Goal: Check status: Check status

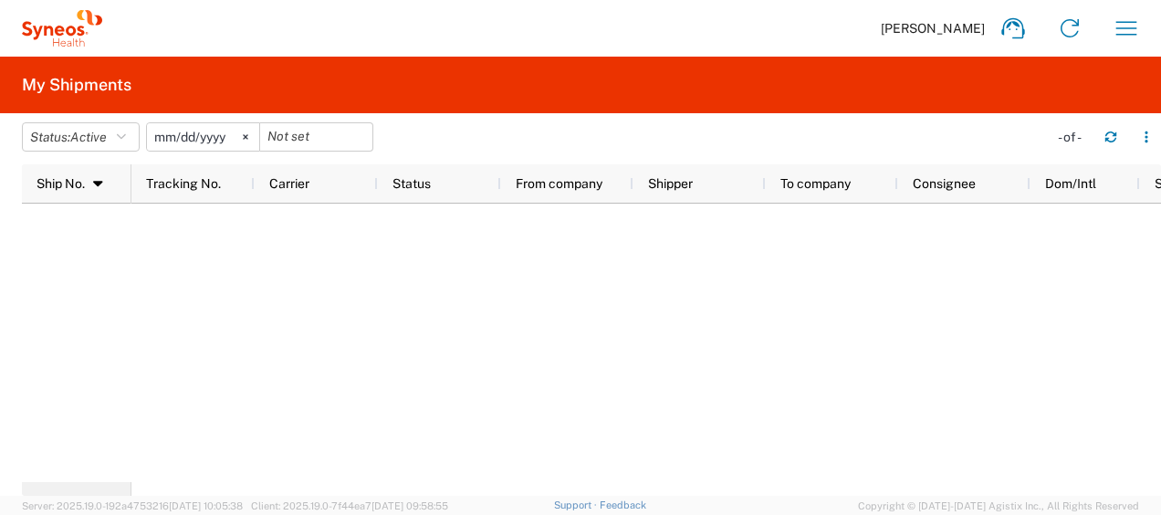
click at [1080, 311] on div at bounding box center [645, 342] width 1029 height 278
click at [1127, 31] on icon "button" at bounding box center [1125, 28] width 29 height 29
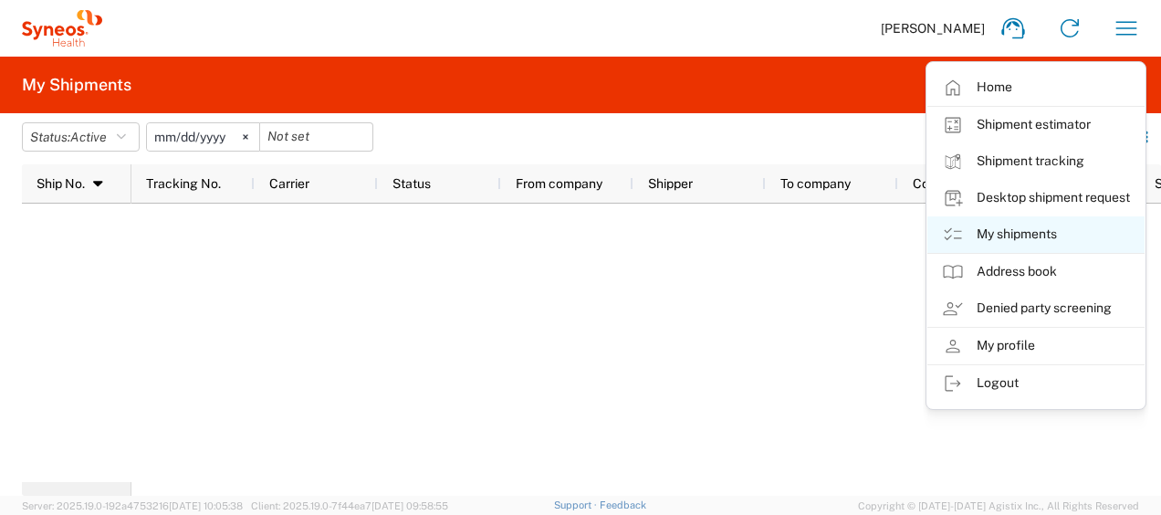
click at [1053, 235] on link "My shipments" at bounding box center [1035, 234] width 217 height 37
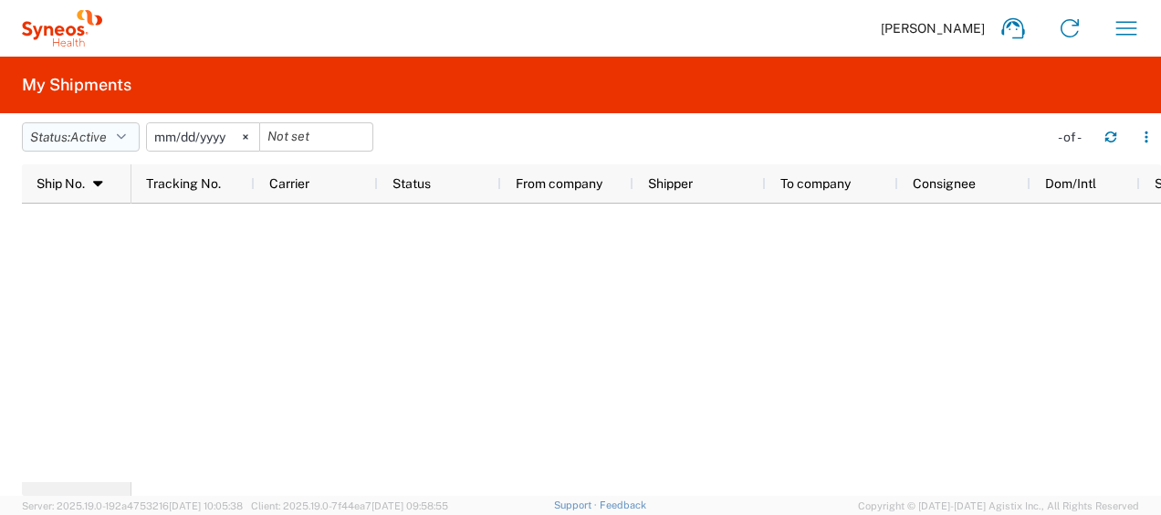
click at [136, 138] on button "Status: Active" at bounding box center [81, 136] width 118 height 29
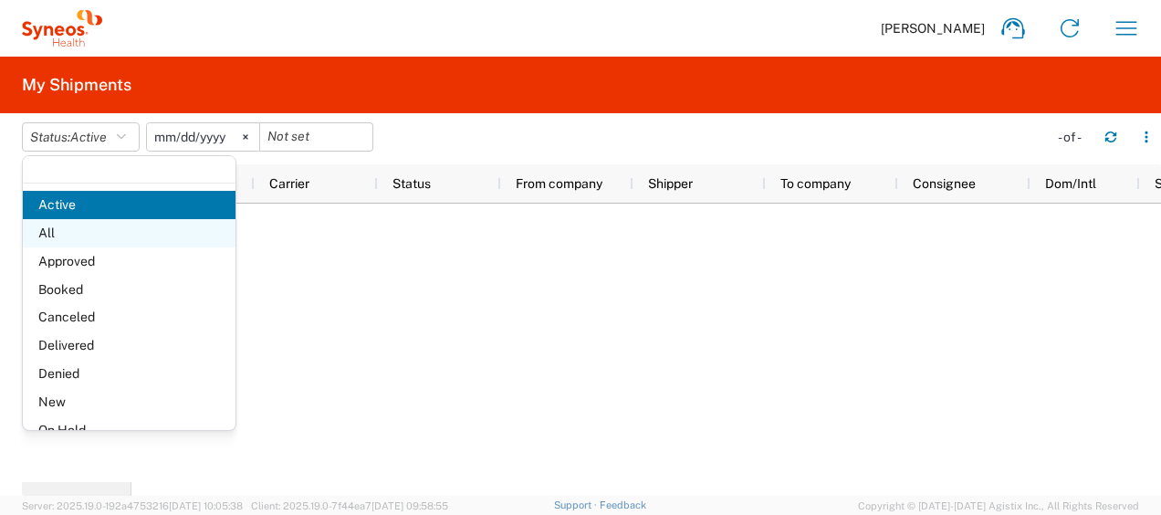
click at [104, 241] on span "All" at bounding box center [129, 233] width 213 height 28
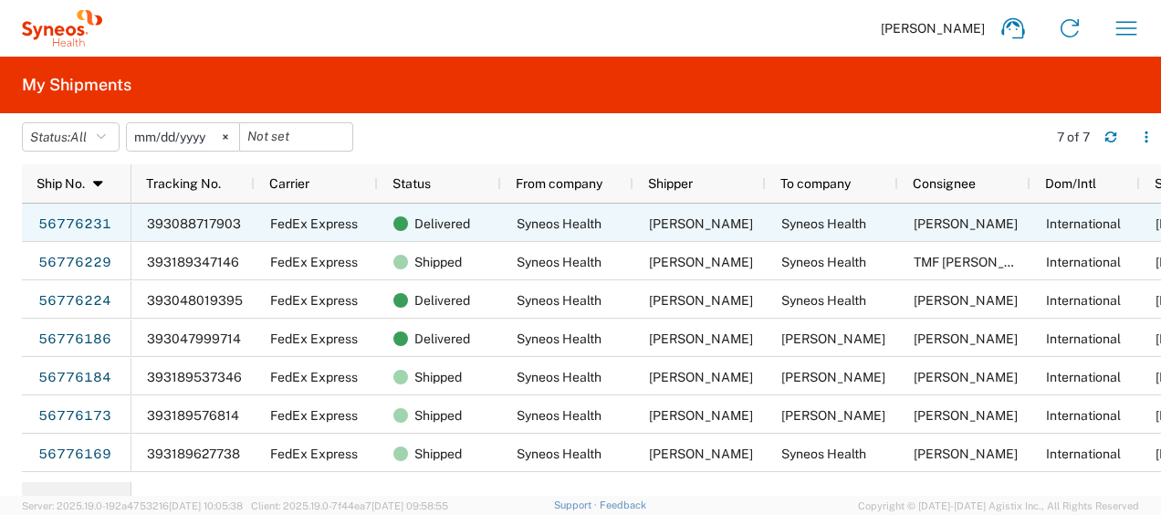
click at [160, 223] on span "393088717903" at bounding box center [194, 223] width 94 height 15
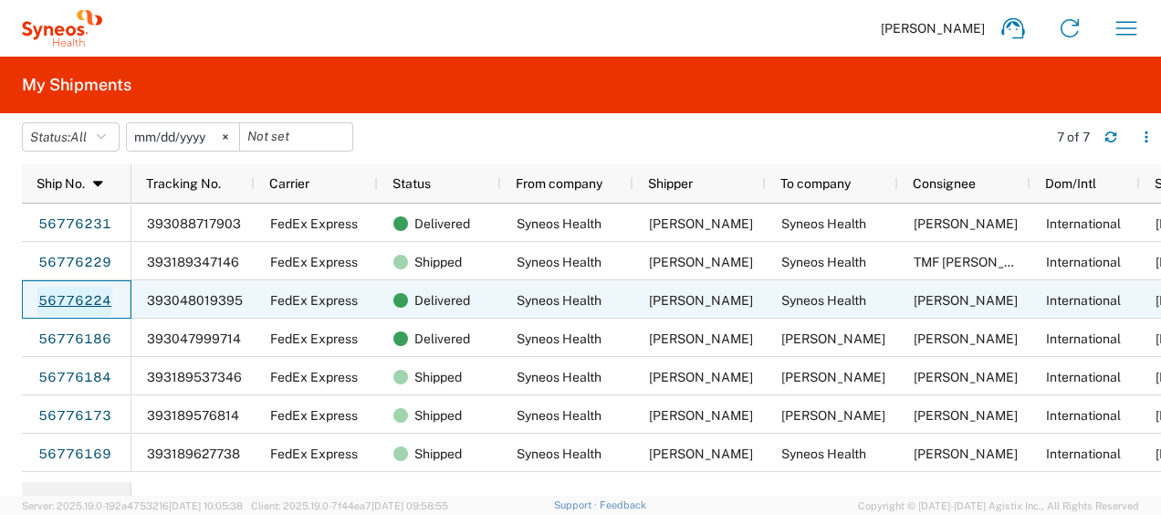
click at [89, 299] on link "56776224" at bounding box center [74, 301] width 75 height 29
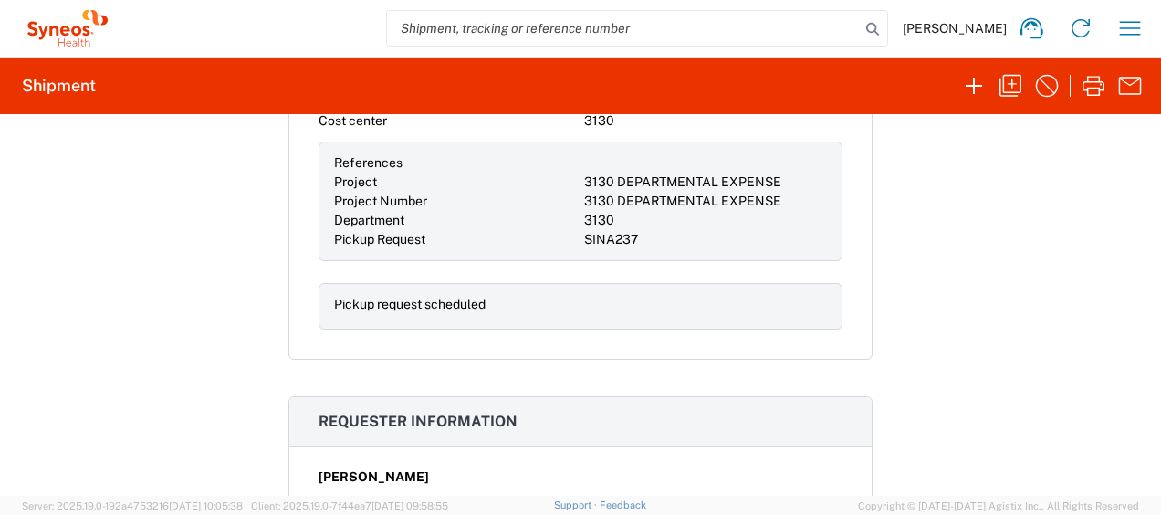
scroll to position [363, 0]
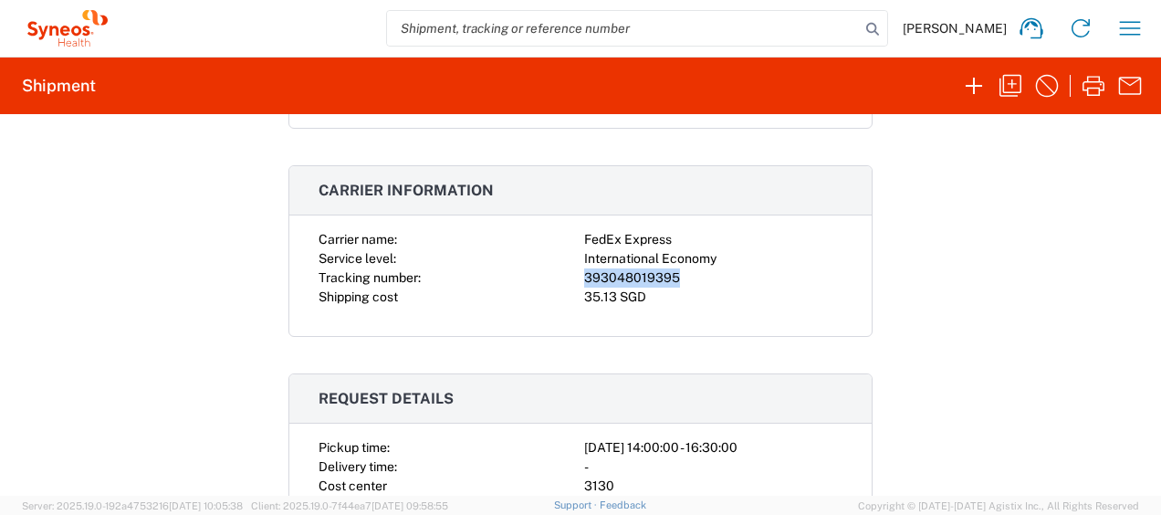
drag, startPoint x: 578, startPoint y: 270, endPoint x: 719, endPoint y: 268, distance: 141.4
click at [719, 268] on div "393048019395" at bounding box center [713, 277] width 258 height 19
copy div "393048019395"
click at [564, 236] on div "Carrier name:" at bounding box center [447, 239] width 258 height 19
click at [584, 231] on div "FedEx Express" at bounding box center [713, 239] width 258 height 19
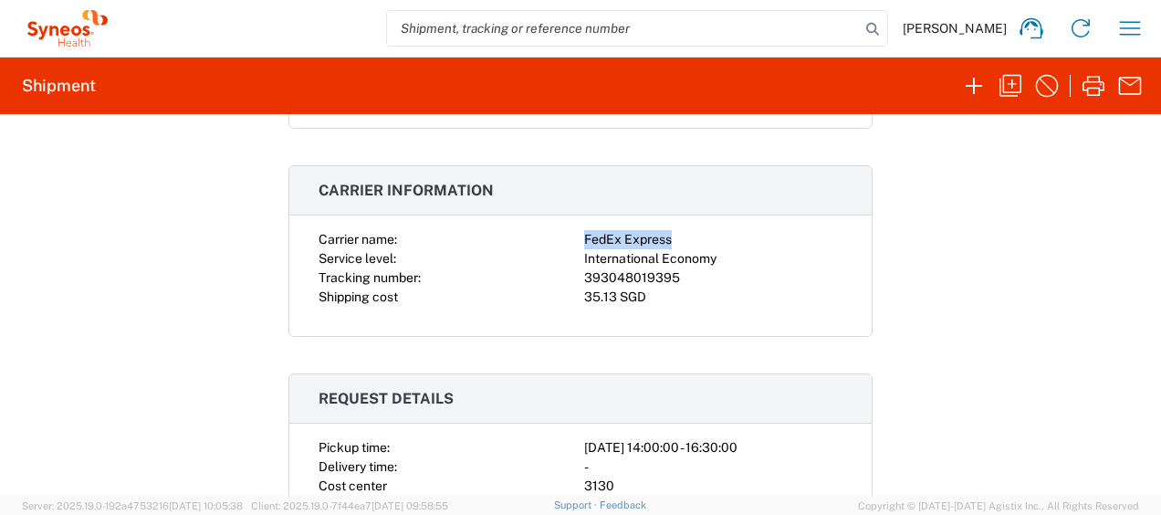
drag, startPoint x: 579, startPoint y: 233, endPoint x: 701, endPoint y: 228, distance: 122.4
click at [701, 230] on div "FedEx Express" at bounding box center [713, 239] width 258 height 19
copy div "FedEx Express"
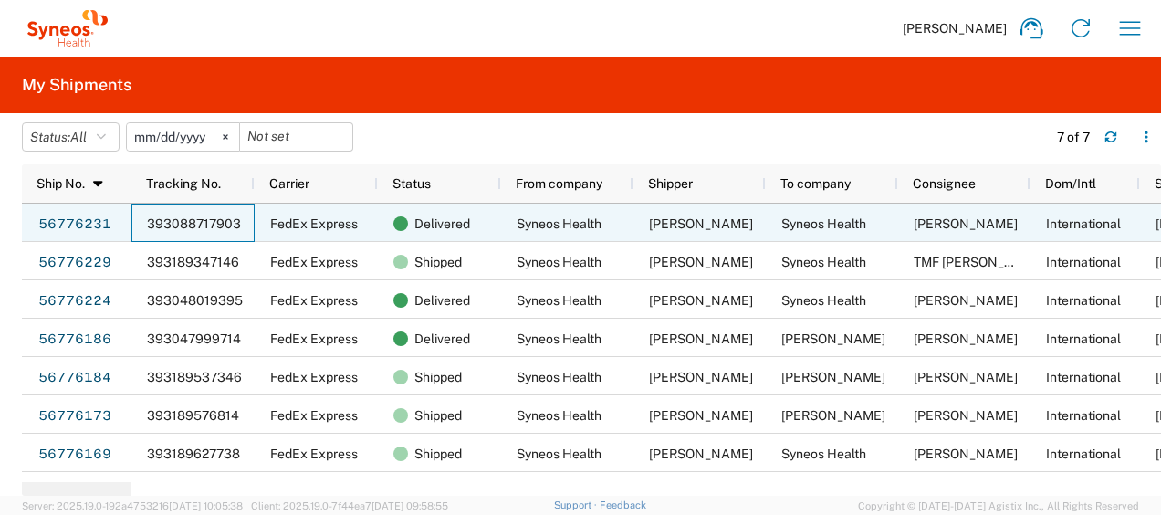
click at [157, 223] on span "393088717903" at bounding box center [194, 223] width 94 height 15
click at [78, 223] on link "56776231" at bounding box center [74, 224] width 75 height 29
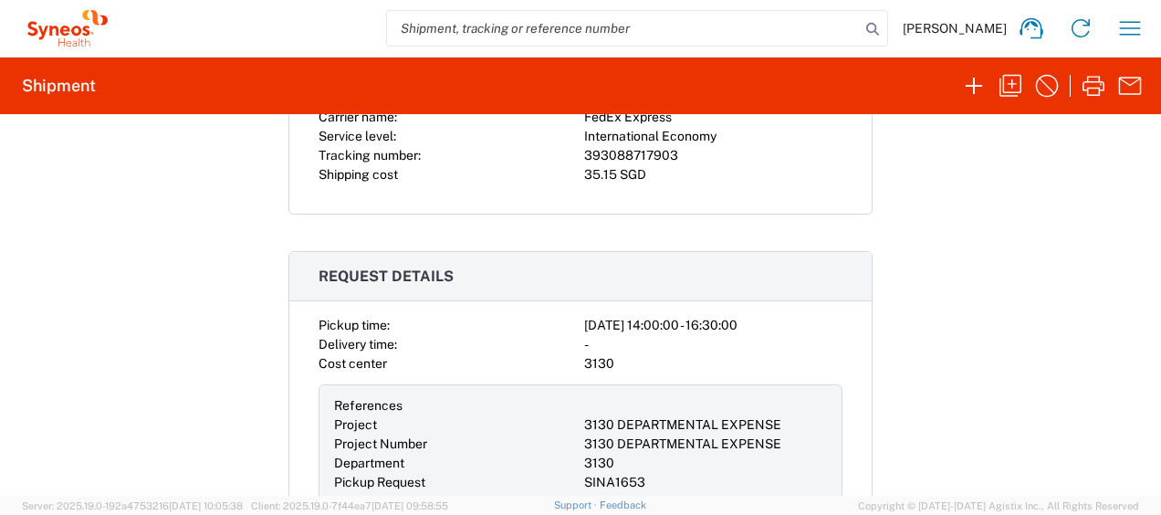
scroll to position [271, 0]
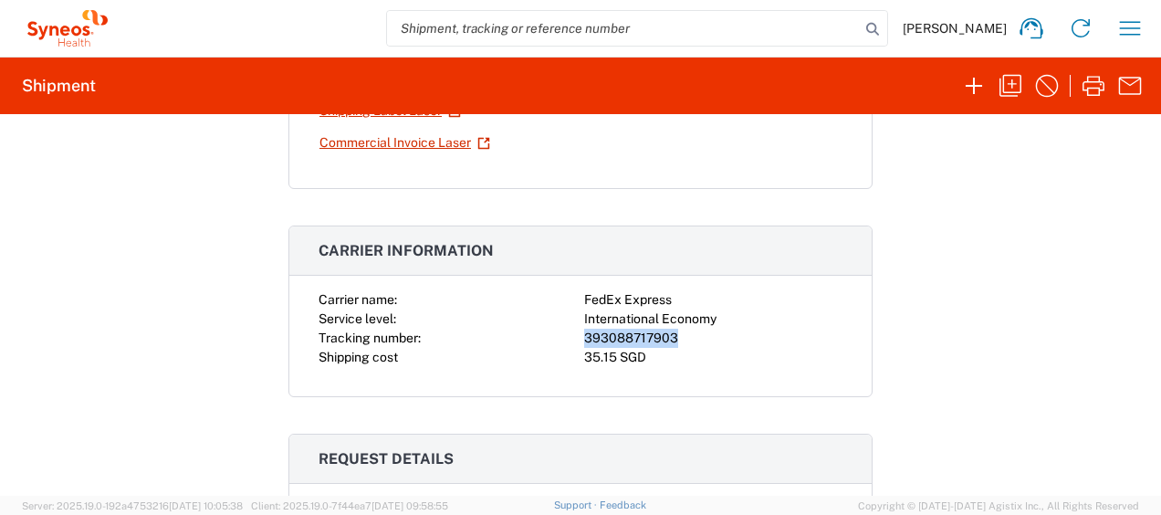
drag, startPoint x: 684, startPoint y: 336, endPoint x: 578, endPoint y: 334, distance: 106.8
click at [584, 334] on div "393088717903" at bounding box center [713, 338] width 258 height 19
copy div "393088717903"
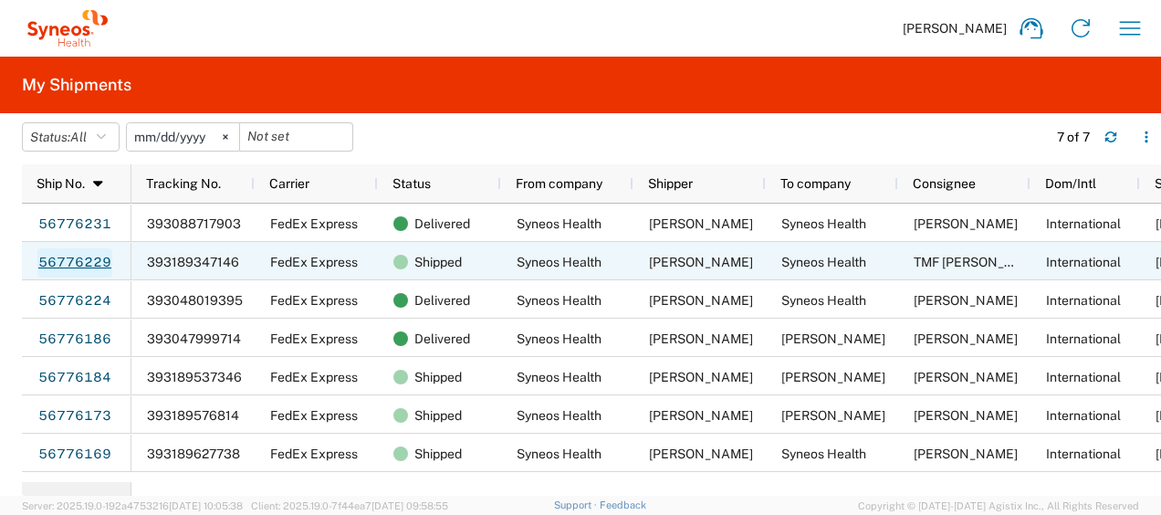
click at [88, 257] on link "56776229" at bounding box center [74, 262] width 75 height 29
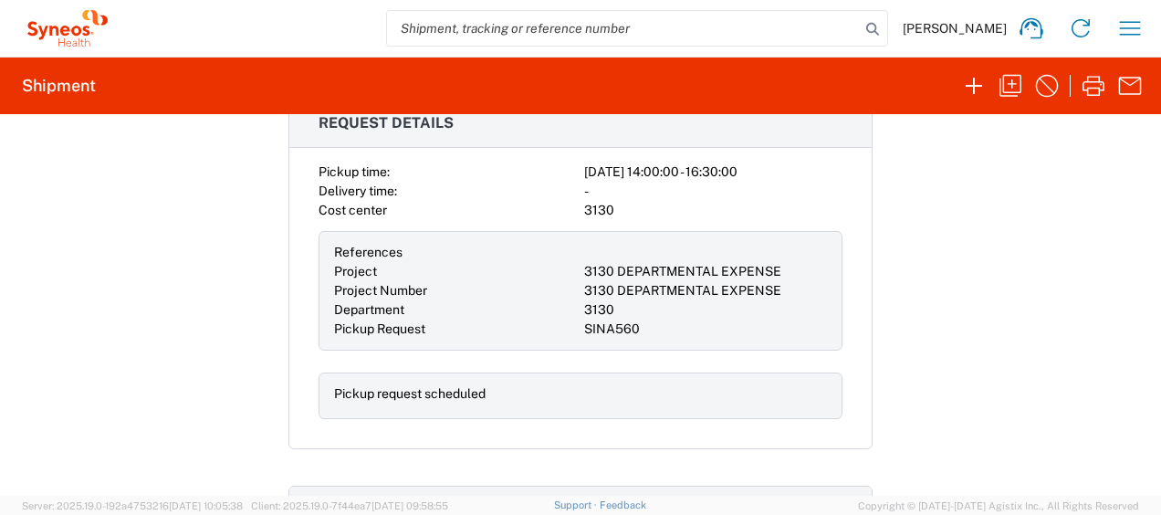
scroll to position [456, 0]
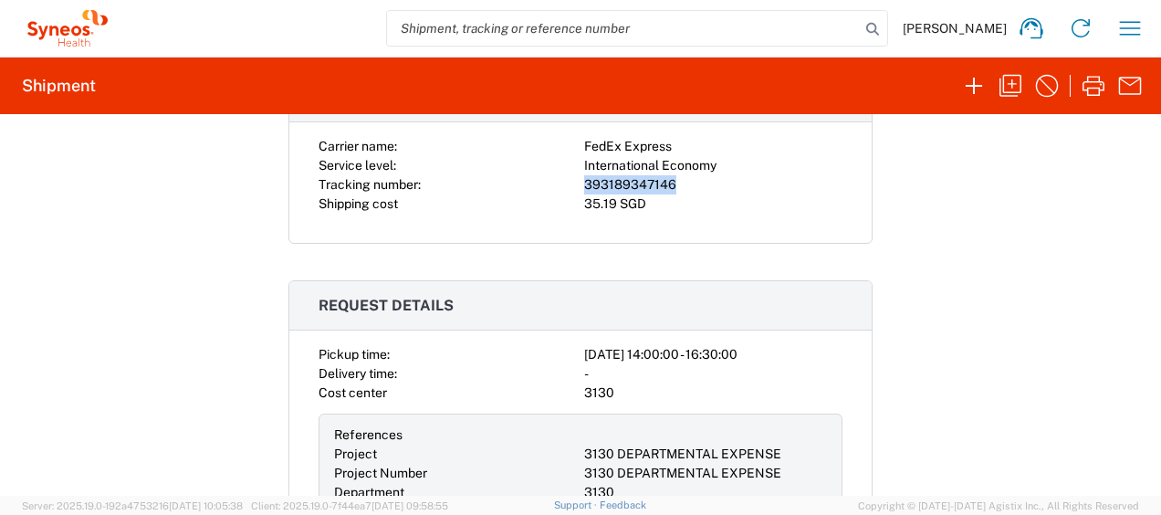
drag, startPoint x: 662, startPoint y: 175, endPoint x: 573, endPoint y: 175, distance: 88.5
click at [573, 175] on div "Carrier name: FedEx Express Service level: International Economy Tracking numbe…" at bounding box center [580, 175] width 524 height 77
drag, startPoint x: 573, startPoint y: 175, endPoint x: 589, endPoint y: 172, distance: 15.9
copy div "393189347146"
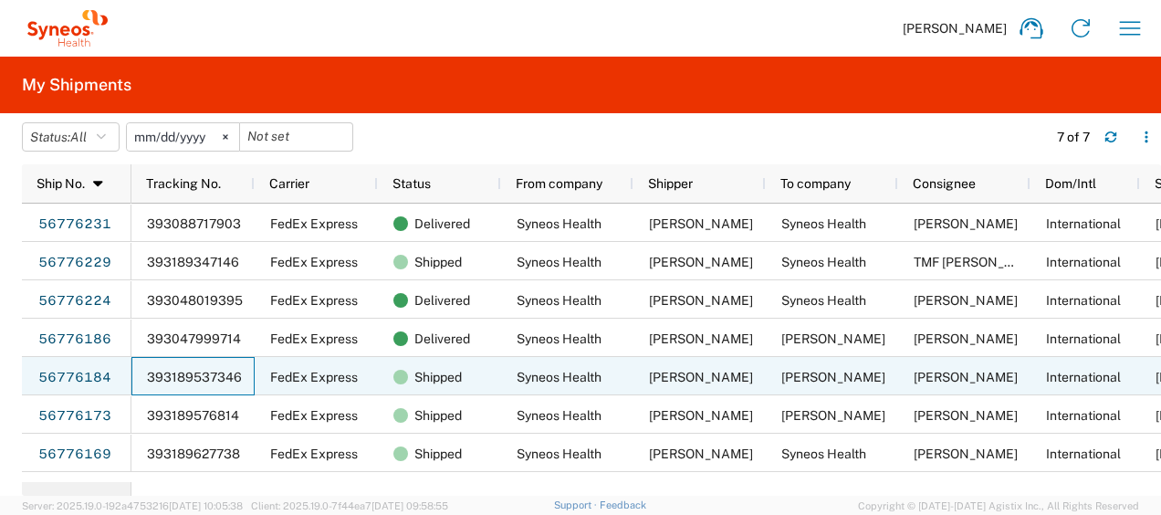
click at [187, 376] on span "393189537346" at bounding box center [194, 377] width 95 height 15
click at [55, 364] on link "56776184" at bounding box center [74, 377] width 75 height 29
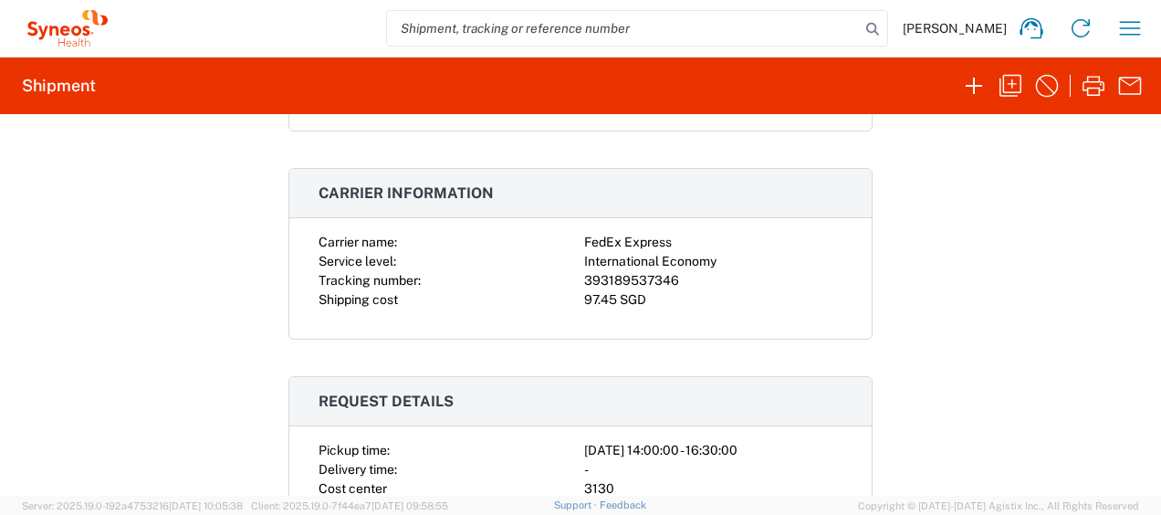
scroll to position [274, 0]
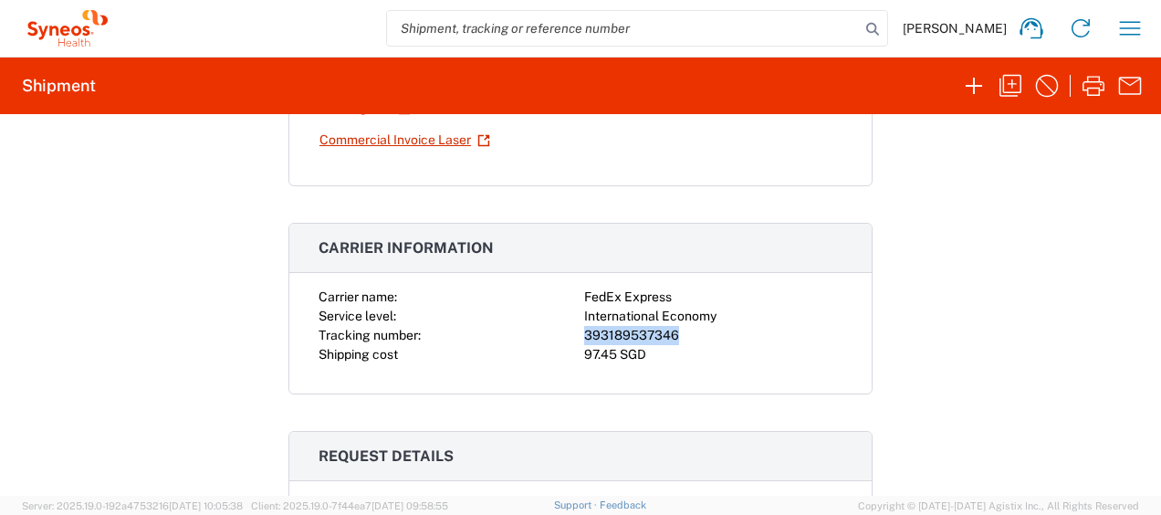
drag, startPoint x: 677, startPoint y: 329, endPoint x: 568, endPoint y: 332, distance: 109.5
click at [568, 332] on div "Carrier name: FedEx Express Service level: International Economy Tracking numbe…" at bounding box center [580, 325] width 524 height 77
drag, startPoint x: 568, startPoint y: 332, endPoint x: 595, endPoint y: 329, distance: 27.6
copy div "393189537346"
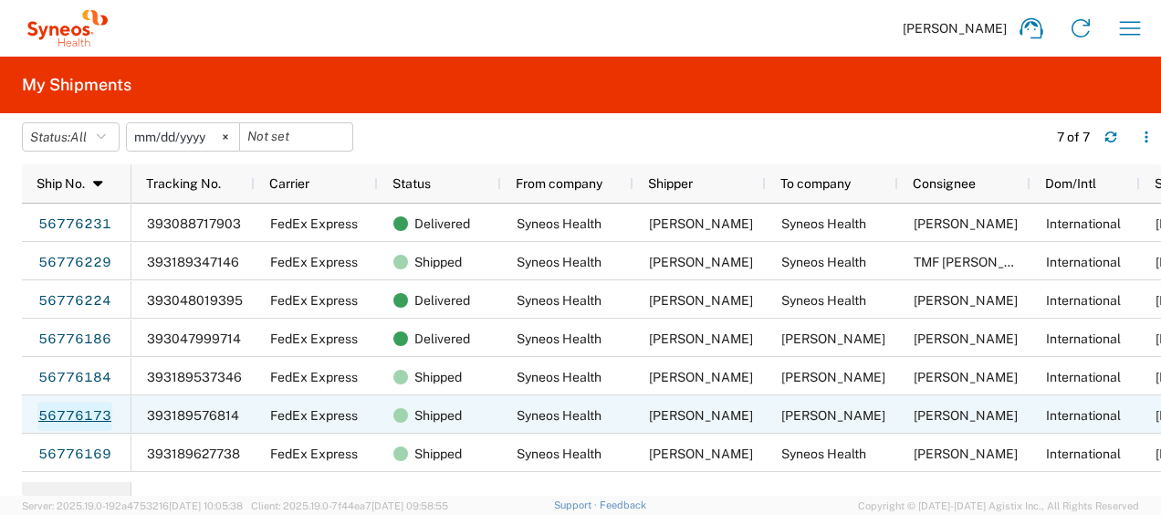
click at [84, 412] on link "56776173" at bounding box center [74, 416] width 75 height 29
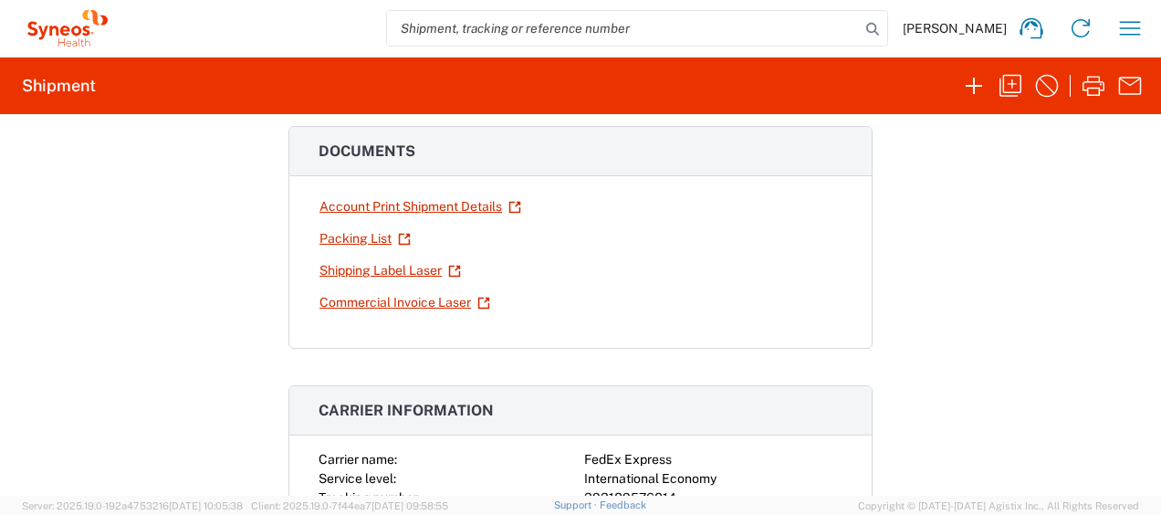
scroll to position [365, 0]
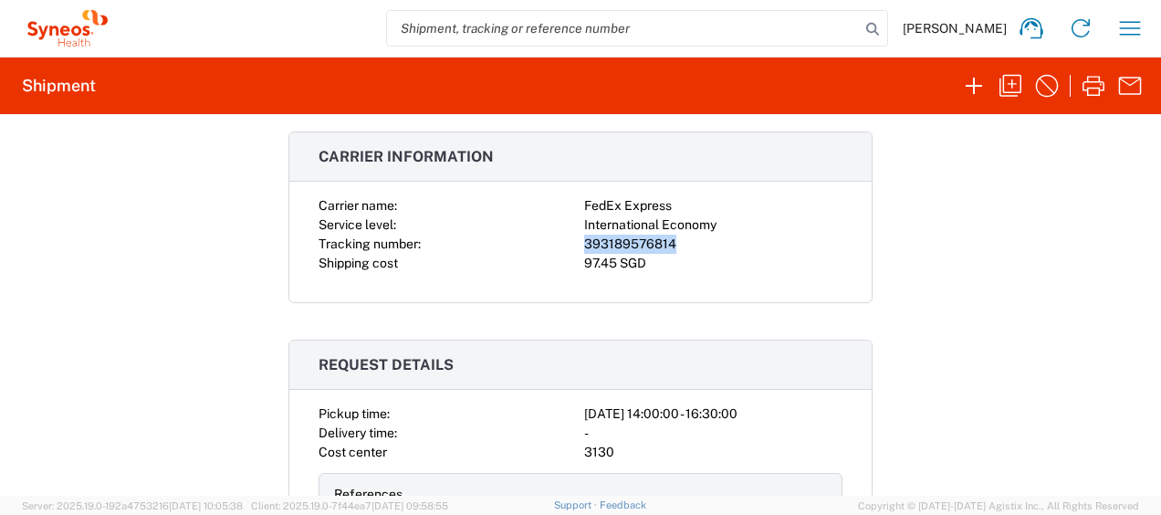
drag, startPoint x: 580, startPoint y: 238, endPoint x: 691, endPoint y: 240, distance: 110.4
click at [691, 240] on div "393189576814" at bounding box center [713, 244] width 258 height 19
copy div "393189576814"
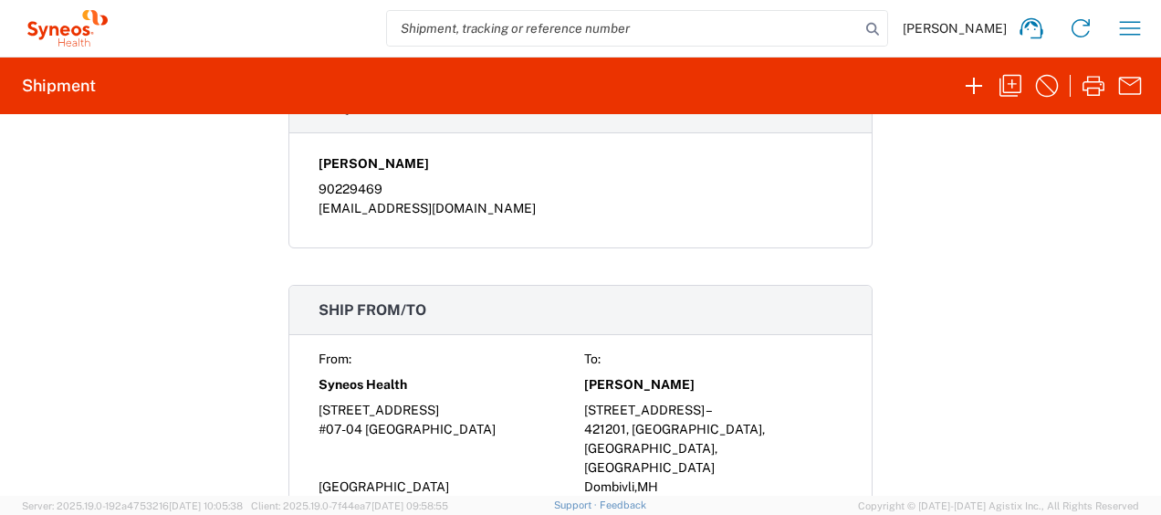
scroll to position [1095, 0]
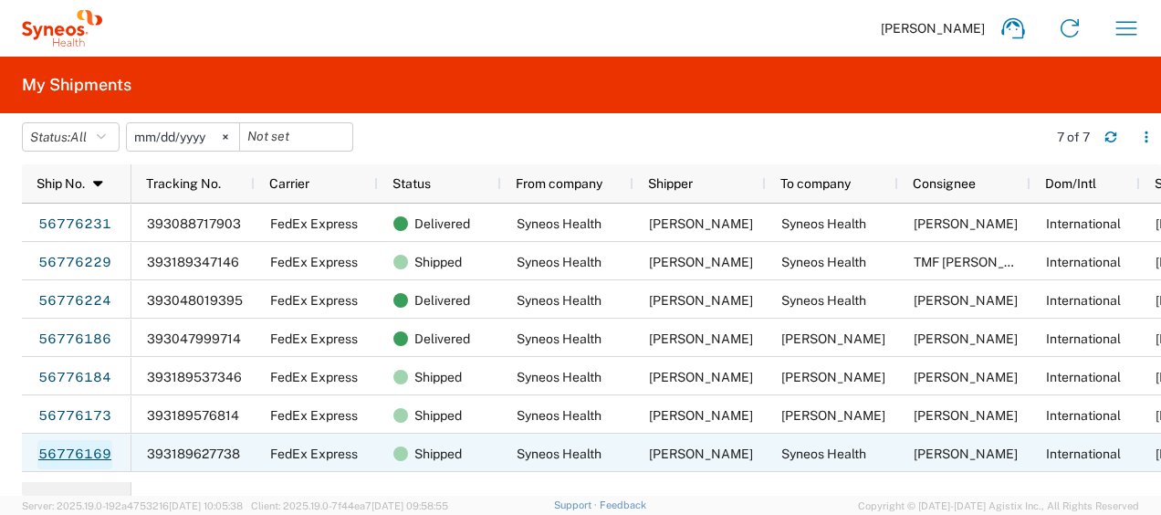
click at [93, 455] on link "56776169" at bounding box center [74, 454] width 75 height 29
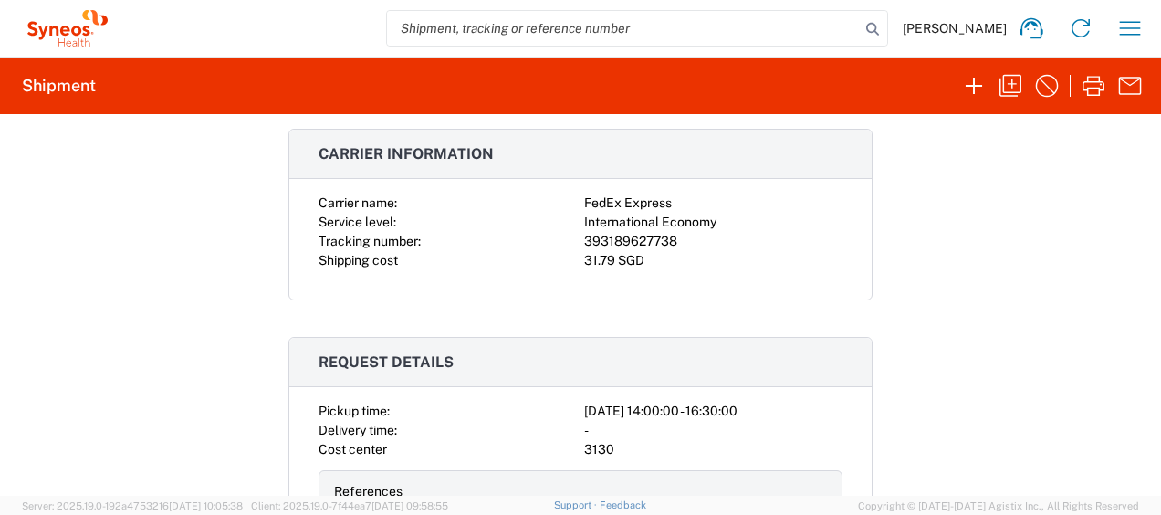
scroll to position [365, 0]
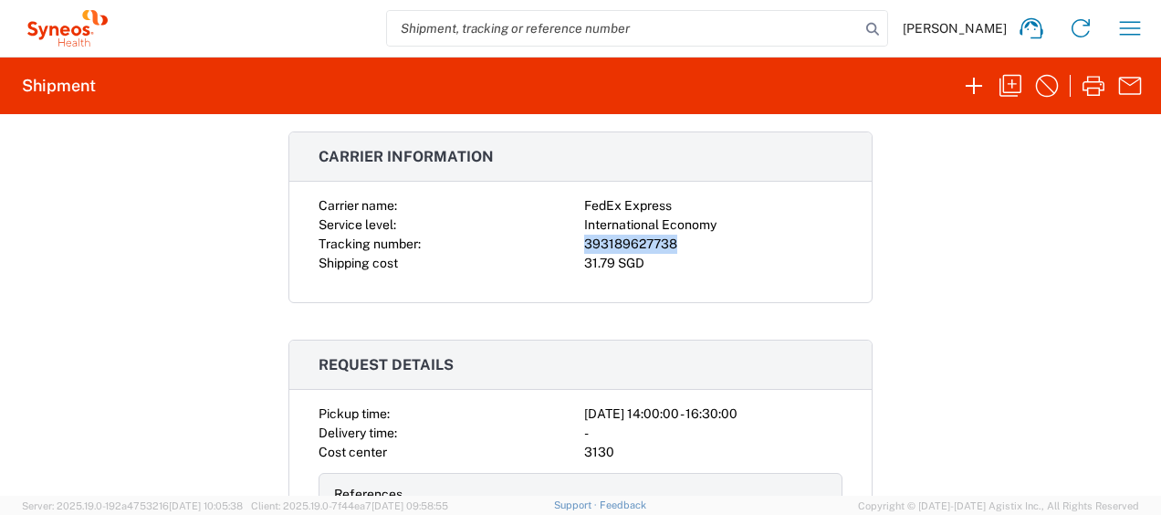
drag, startPoint x: 579, startPoint y: 241, endPoint x: 706, endPoint y: 240, distance: 127.8
click at [706, 240] on div "393189627738" at bounding box center [713, 244] width 258 height 19
drag, startPoint x: 706, startPoint y: 240, endPoint x: 648, endPoint y: 237, distance: 58.5
